Goal: Book appointment/travel/reservation

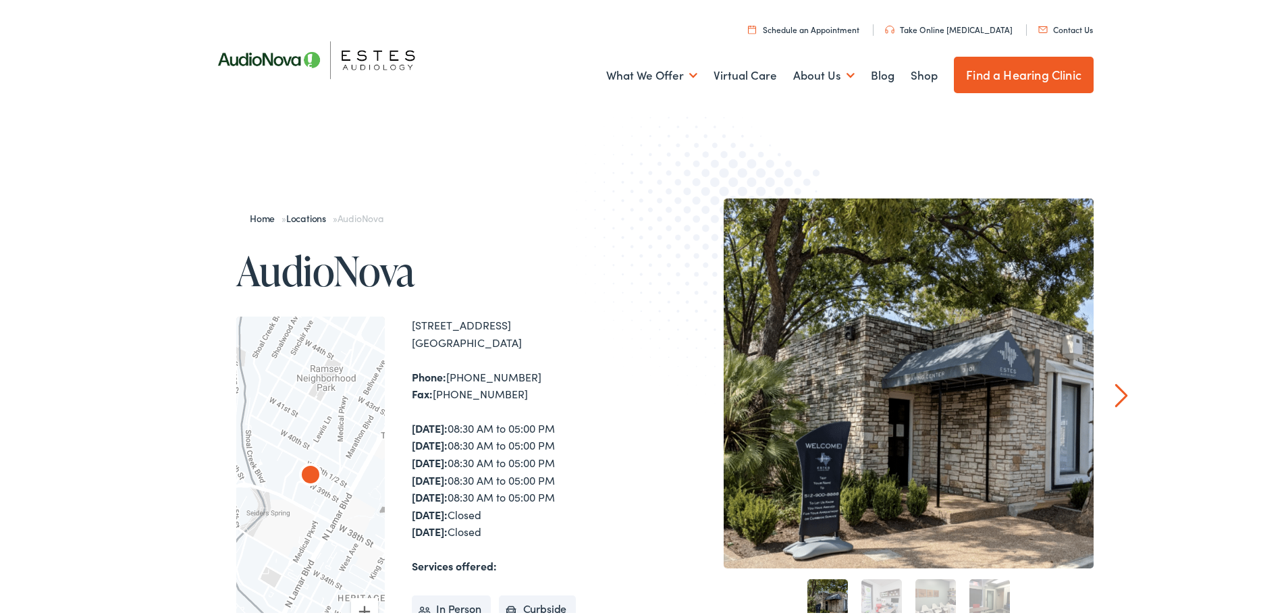
click at [854, 30] on link "Schedule an Appointment" at bounding box center [803, 26] width 111 height 11
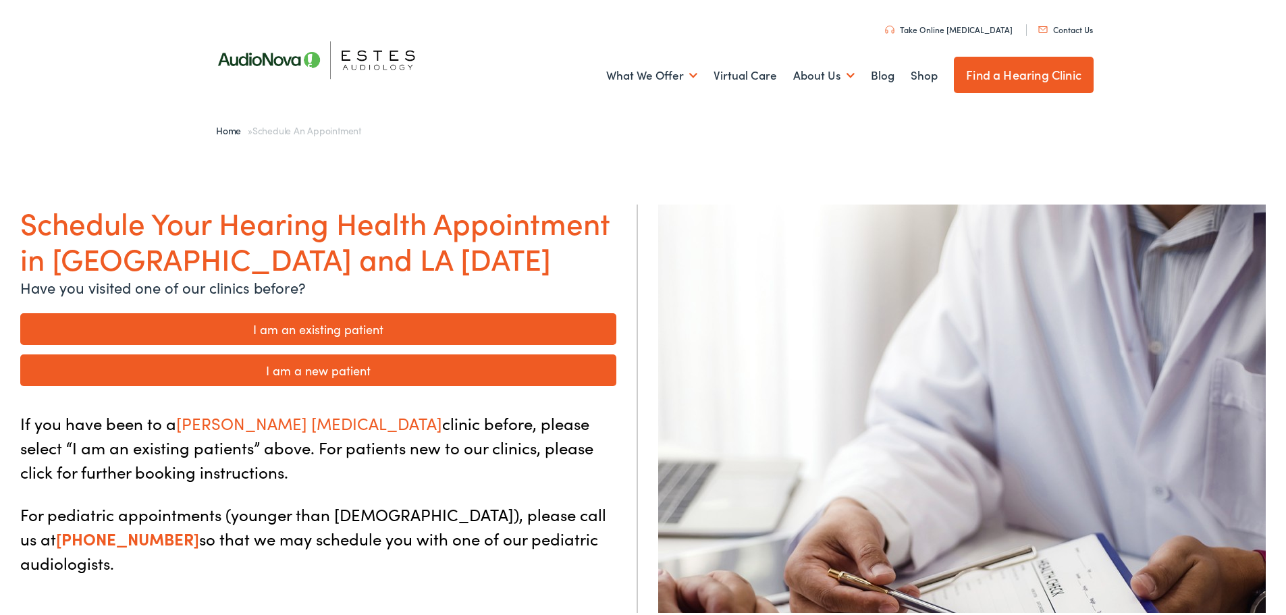
click at [335, 325] on link "I am an existing patient" at bounding box center [318, 327] width 596 height 32
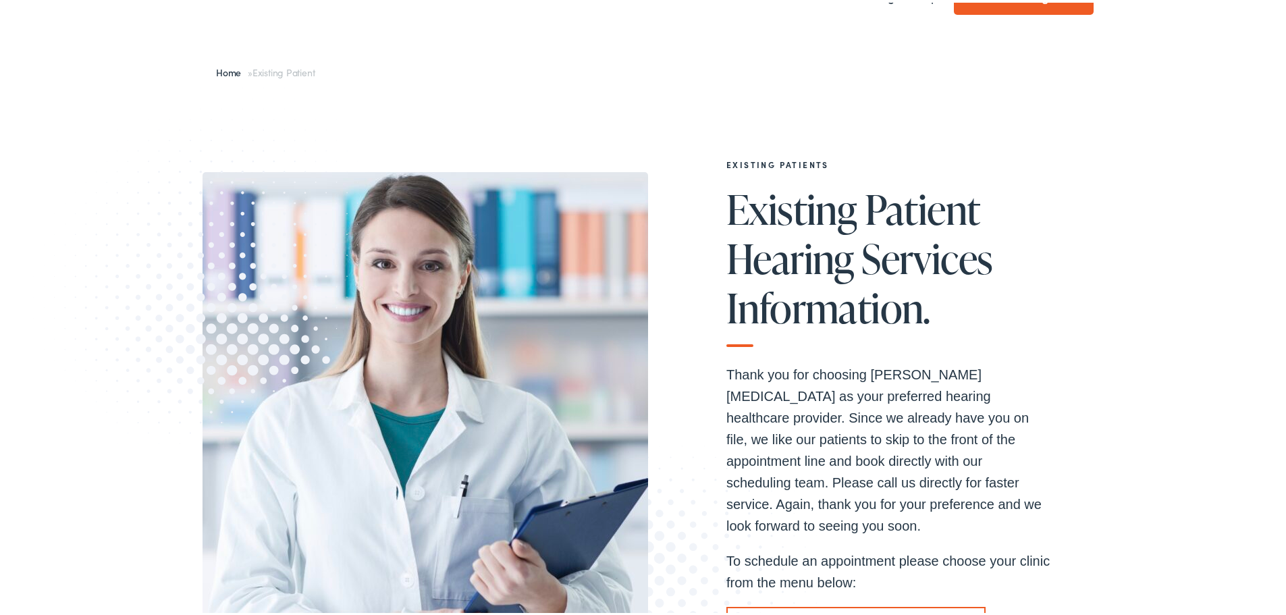
scroll to position [203, 0]
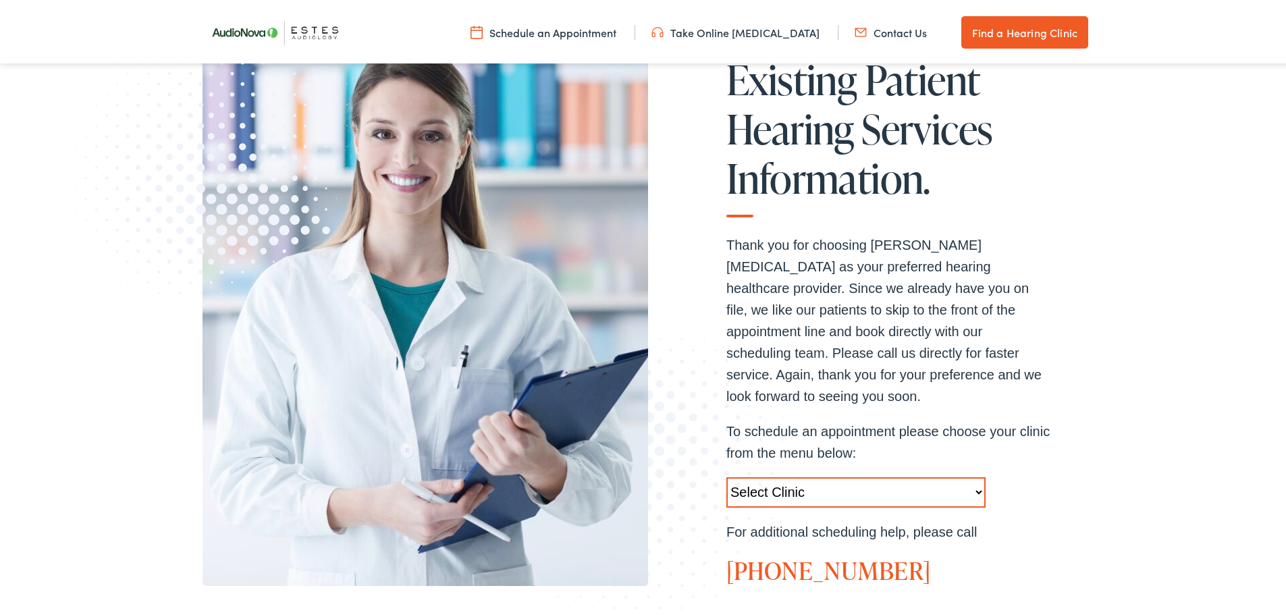
click at [874, 480] on select "Select Clinic Austin-TX-AudioNova 1206 W. 38th Street Boerne-TX-AudioNova 1112 …" at bounding box center [856, 490] width 259 height 30
